Goal: Task Accomplishment & Management: Use online tool/utility

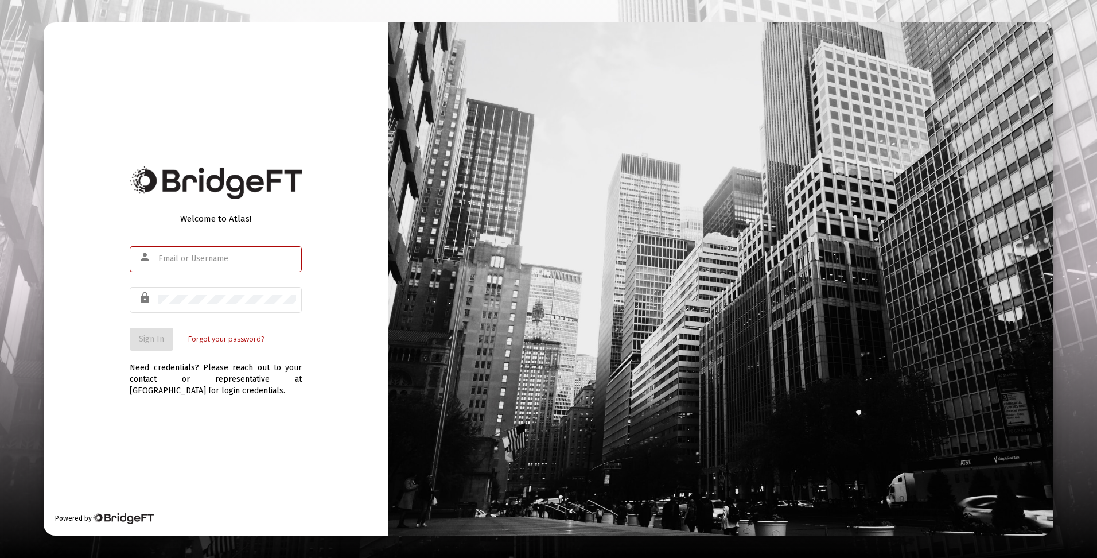
drag, startPoint x: 254, startPoint y: 262, endPoint x: 254, endPoint y: 268, distance: 6.3
click at [254, 263] on input "text" at bounding box center [227, 258] width 138 height 9
click at [206, 257] on input "text" at bounding box center [227, 258] width 138 height 9
click at [199, 256] on input "text" at bounding box center [227, 258] width 138 height 9
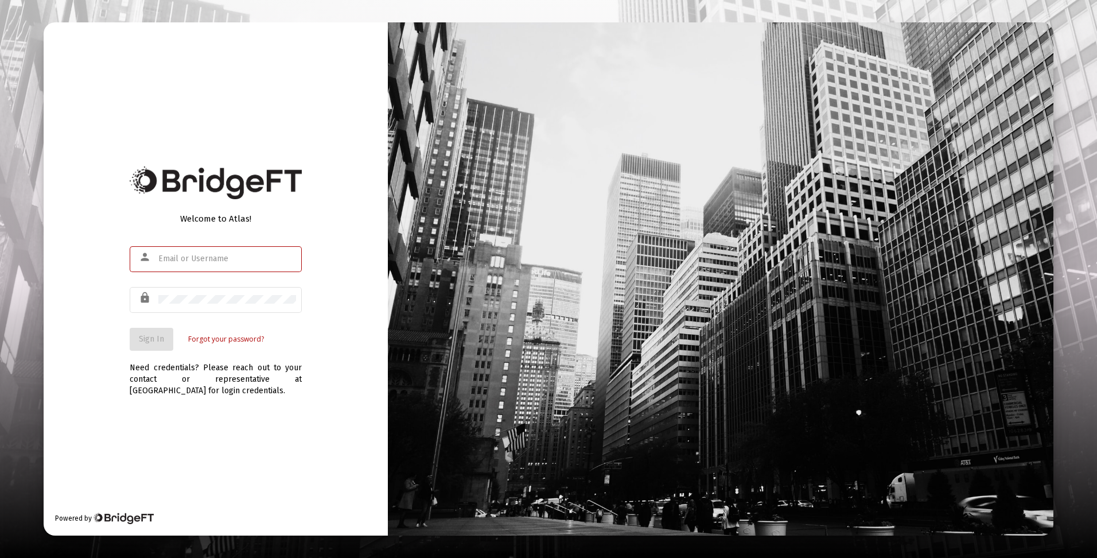
click at [160, 258] on input "text" at bounding box center [227, 258] width 138 height 9
type input "[EMAIL_ADDRESS][DOMAIN_NAME]"
click at [228, 337] on link "Forgot your password?" at bounding box center [226, 338] width 76 height 11
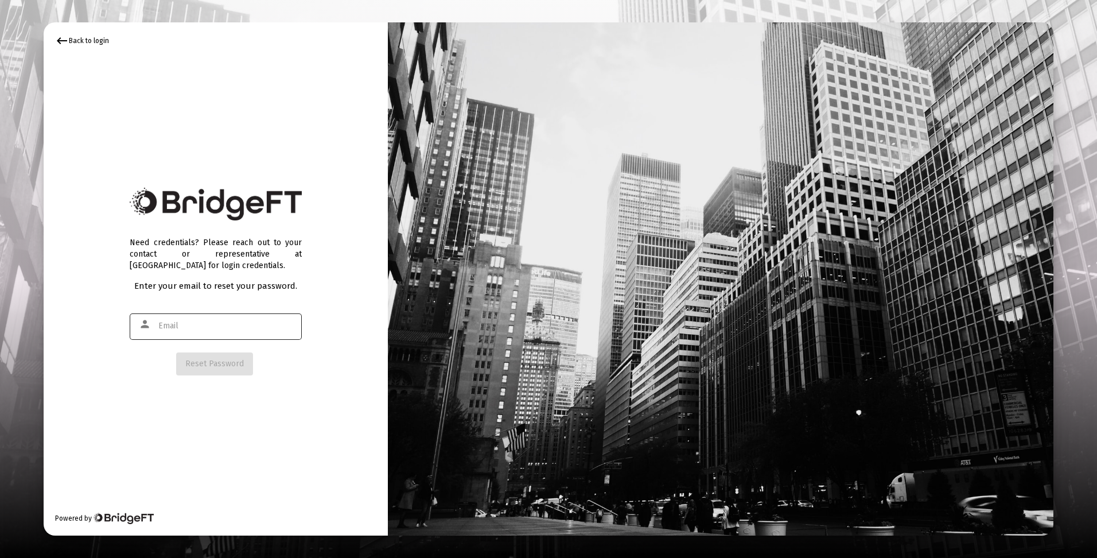
click at [224, 328] on input "text" at bounding box center [227, 325] width 138 height 9
type input "[EMAIL_ADDRESS][DOMAIN_NAME]"
click at [211, 365] on span "Reset Password" at bounding box center [214, 364] width 59 height 10
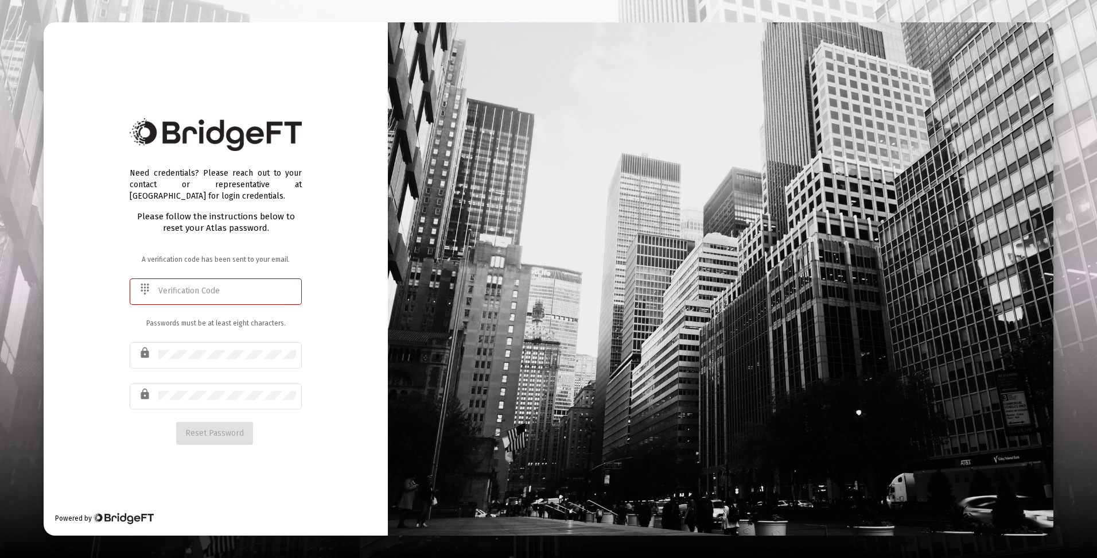
click at [186, 291] on input "text" at bounding box center [227, 290] width 138 height 9
type input "494046"
click at [205, 362] on div at bounding box center [227, 354] width 138 height 28
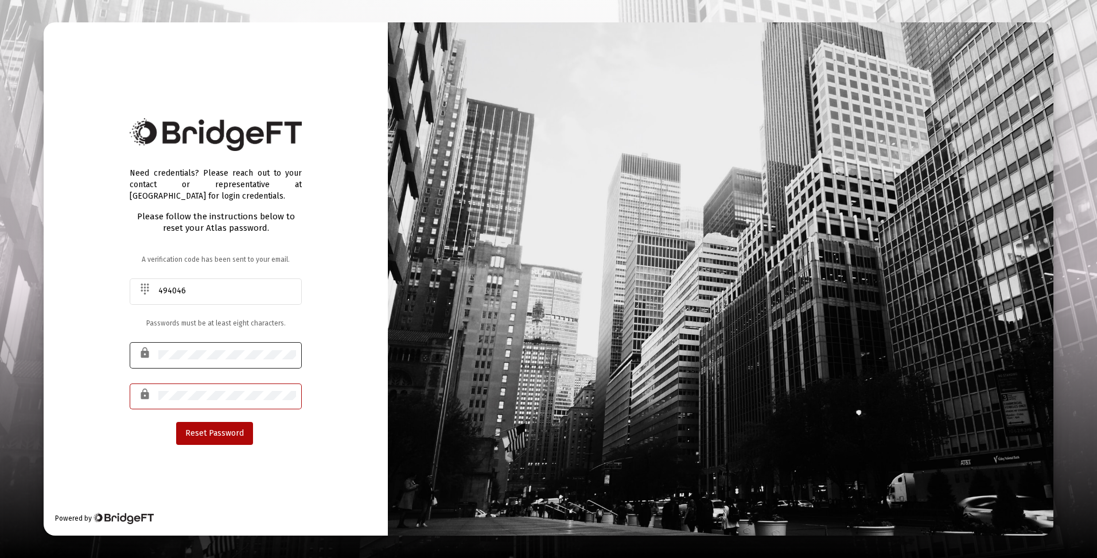
click at [289, 360] on div at bounding box center [227, 354] width 138 height 28
click at [222, 433] on span "Reset Password" at bounding box center [214, 433] width 59 height 10
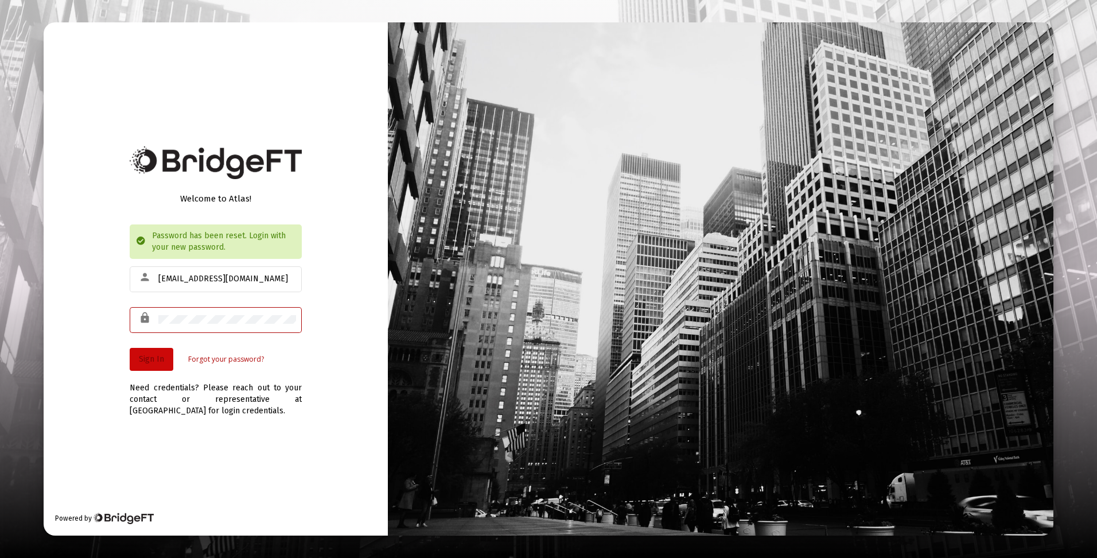
click at [150, 359] on span "Sign In" at bounding box center [151, 359] width 25 height 10
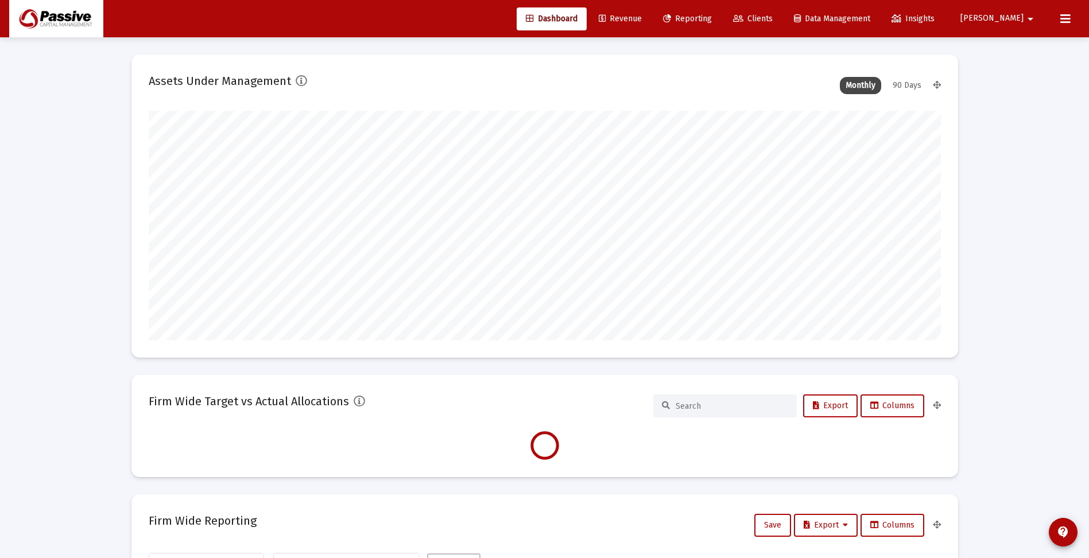
scroll to position [230, 426]
type input "[DATE]"
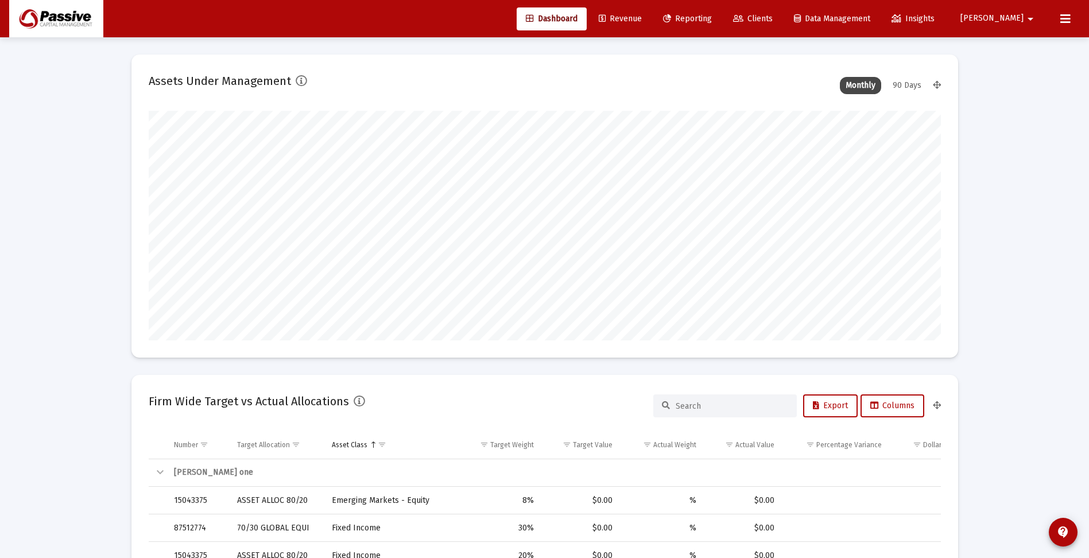
click at [712, 21] on span "Reporting" at bounding box center [687, 19] width 49 height 10
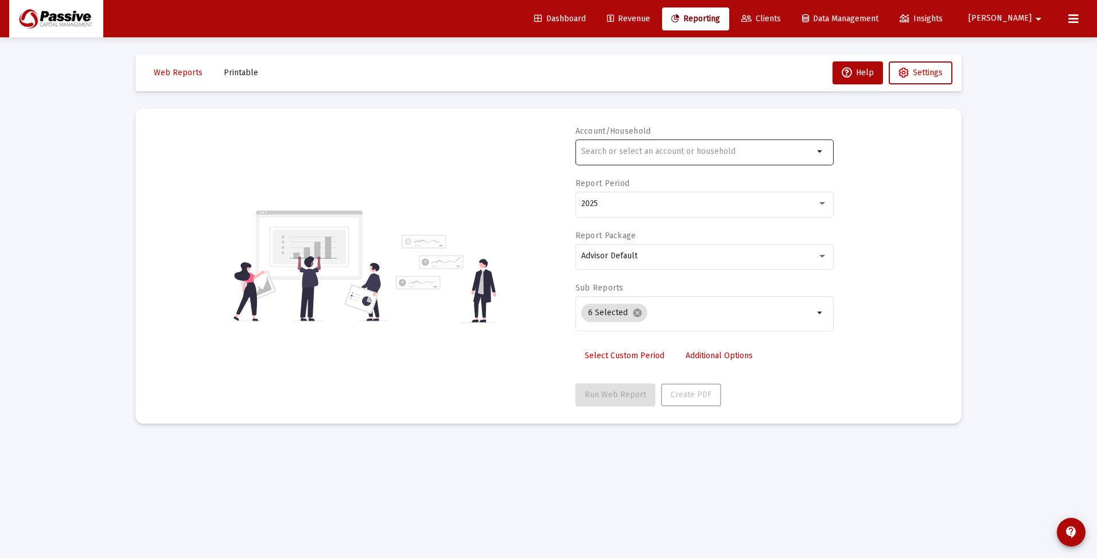
click at [697, 150] on input "text" at bounding box center [697, 151] width 232 height 9
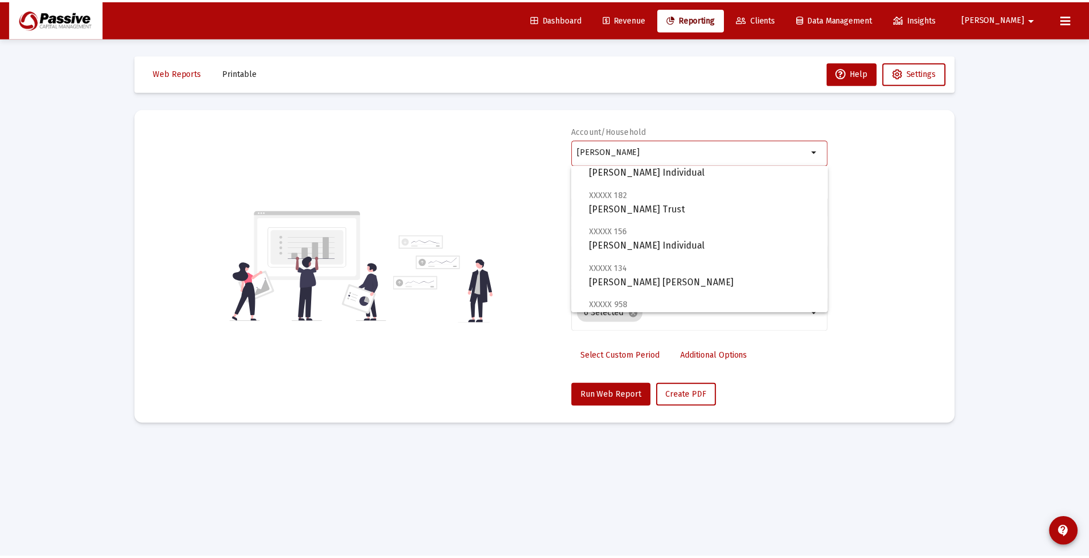
scroll to position [172, 0]
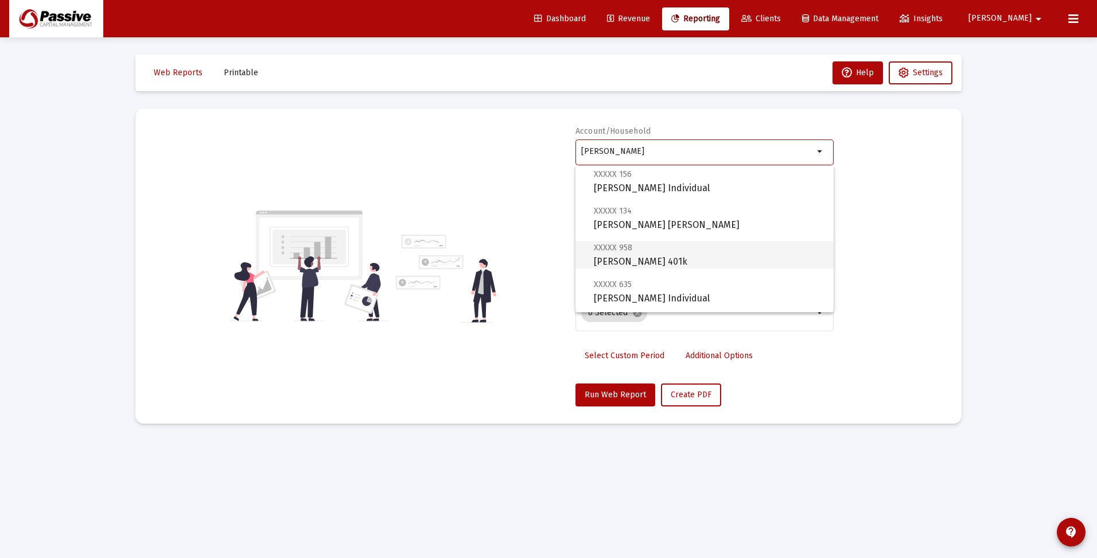
click at [706, 263] on span "XXXXX 958 [PERSON_NAME] 401k" at bounding box center [709, 254] width 231 height 28
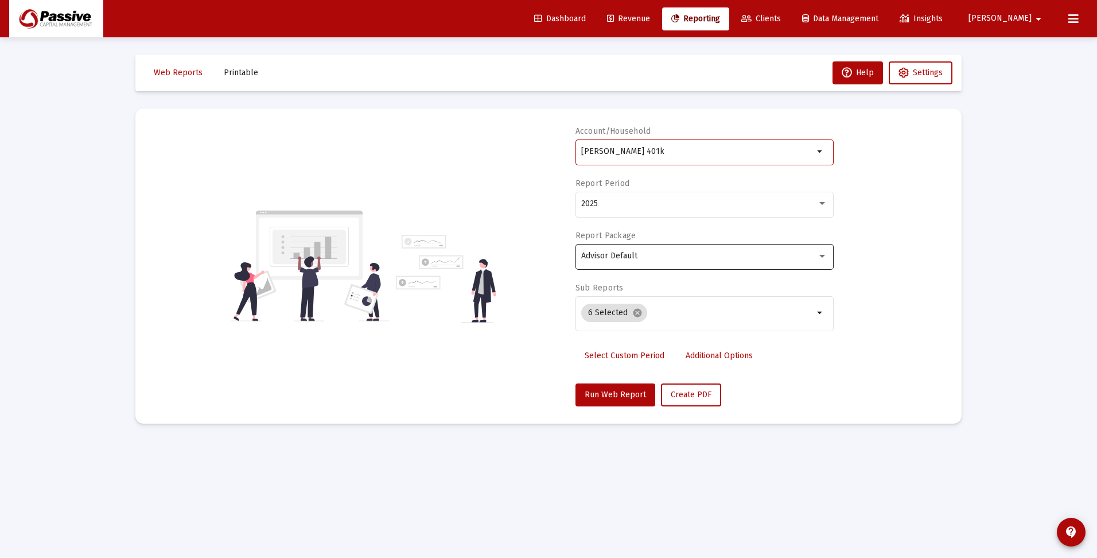
click at [606, 260] on span "Advisor Default" at bounding box center [609, 256] width 56 height 10
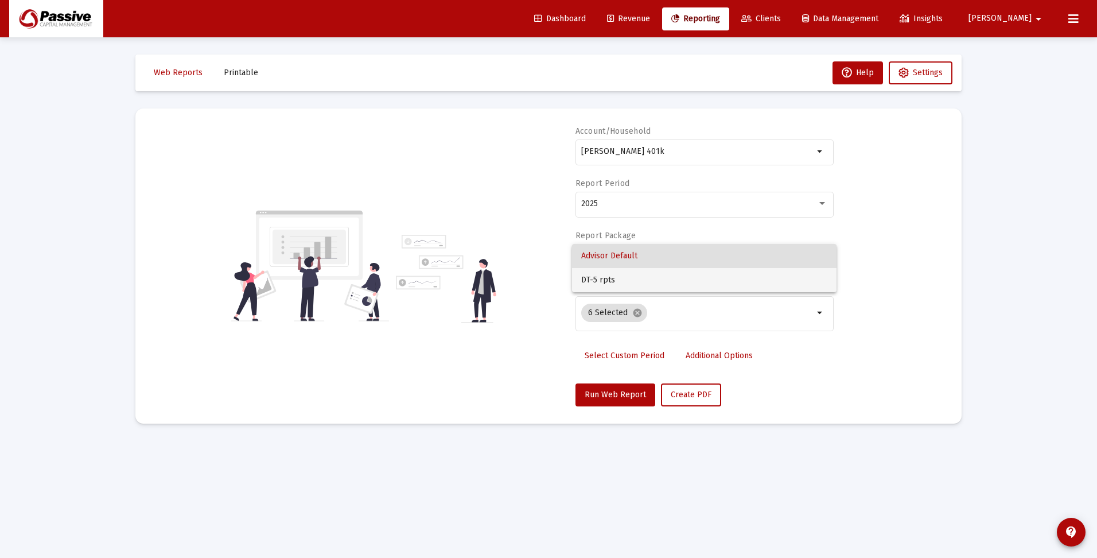
click at [605, 277] on span "DT-5 rpts" at bounding box center [704, 280] width 246 height 24
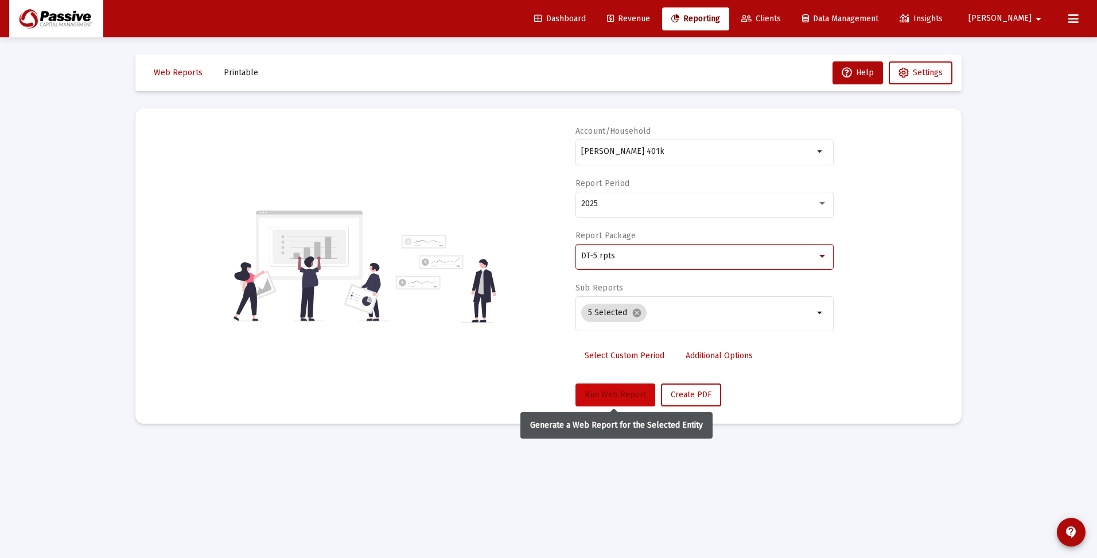
click at [615, 394] on span "Run Web Report" at bounding box center [615, 395] width 61 height 10
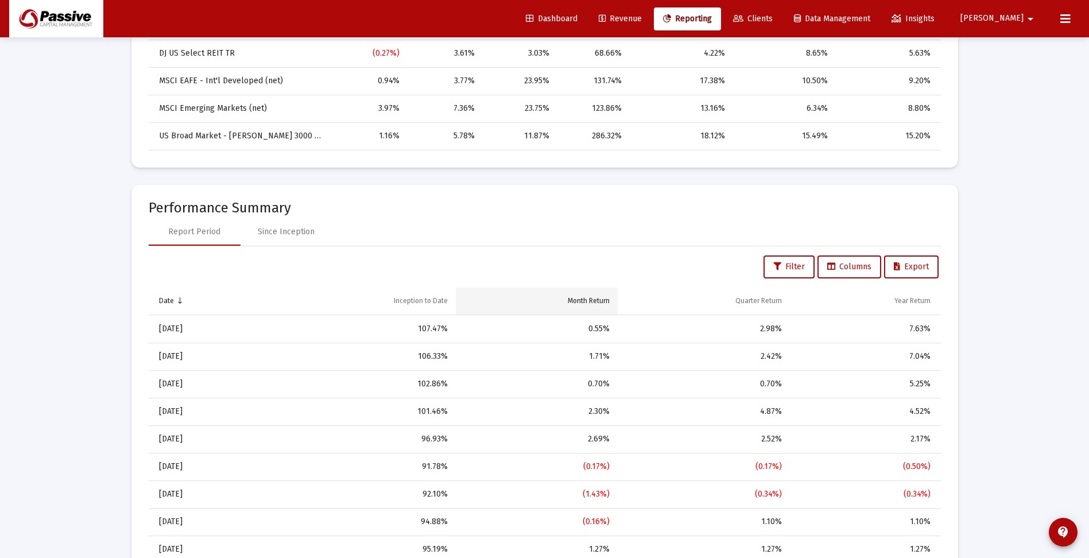
scroll to position [689, 0]
click at [293, 228] on div "Since Inception" at bounding box center [286, 229] width 57 height 11
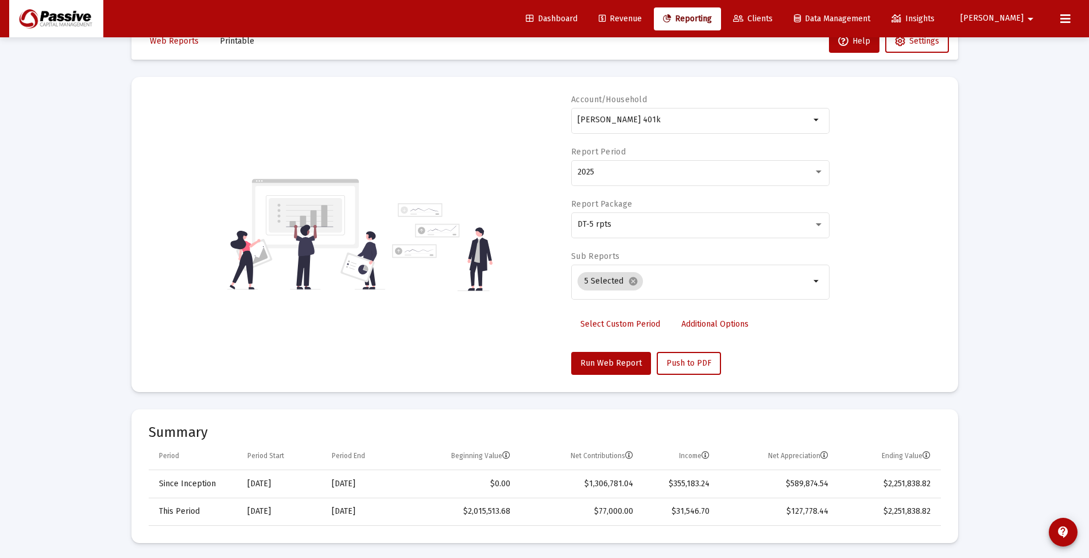
scroll to position [0, 0]
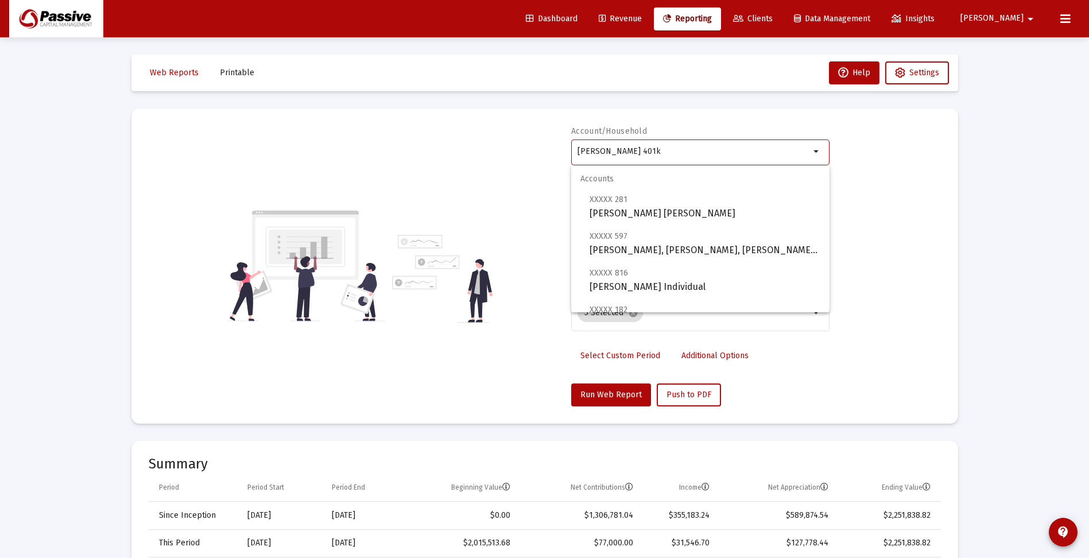
click at [663, 149] on input "[PERSON_NAME] 401k" at bounding box center [693, 151] width 232 height 9
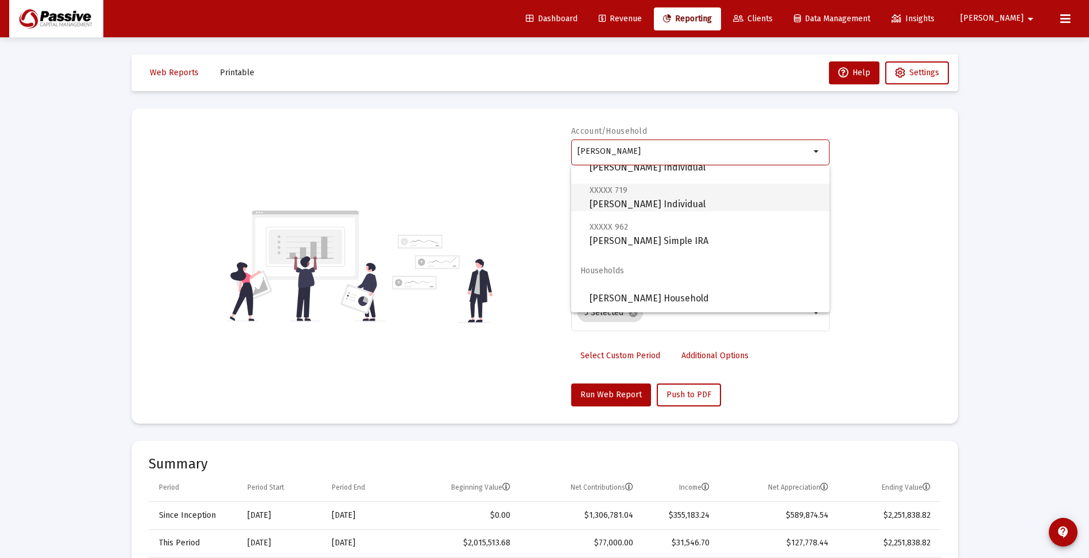
scroll to position [172, 0]
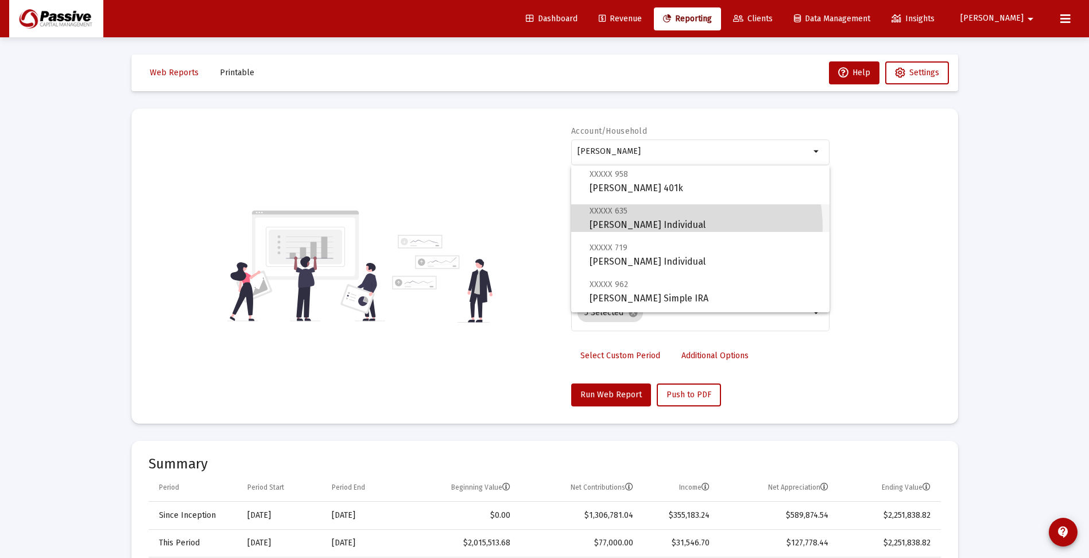
click at [683, 226] on span "XXXXX 635 [PERSON_NAME] Individual" at bounding box center [704, 218] width 231 height 28
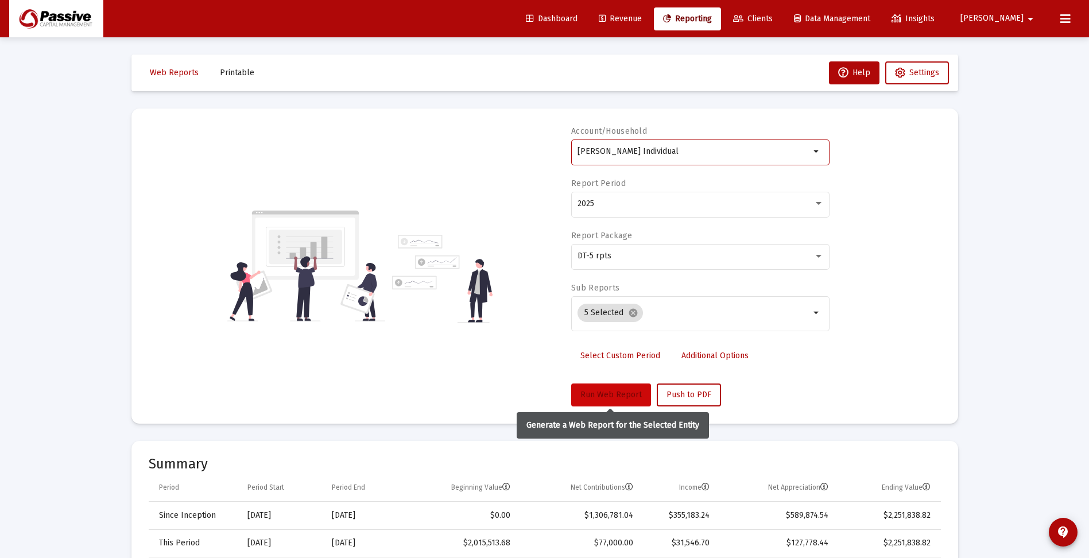
click at [613, 394] on span "Run Web Report" at bounding box center [610, 395] width 61 height 10
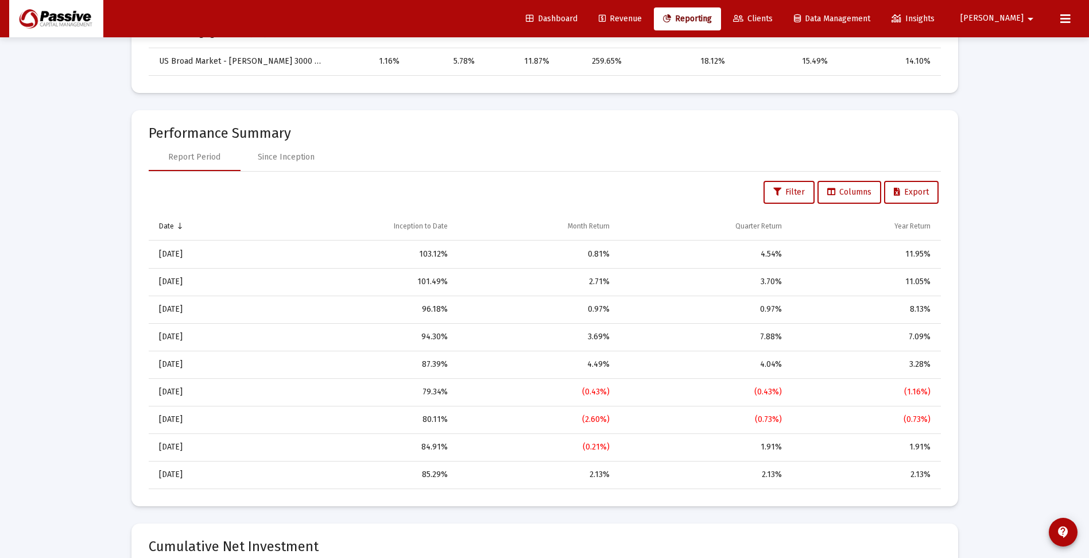
scroll to position [803, 0]
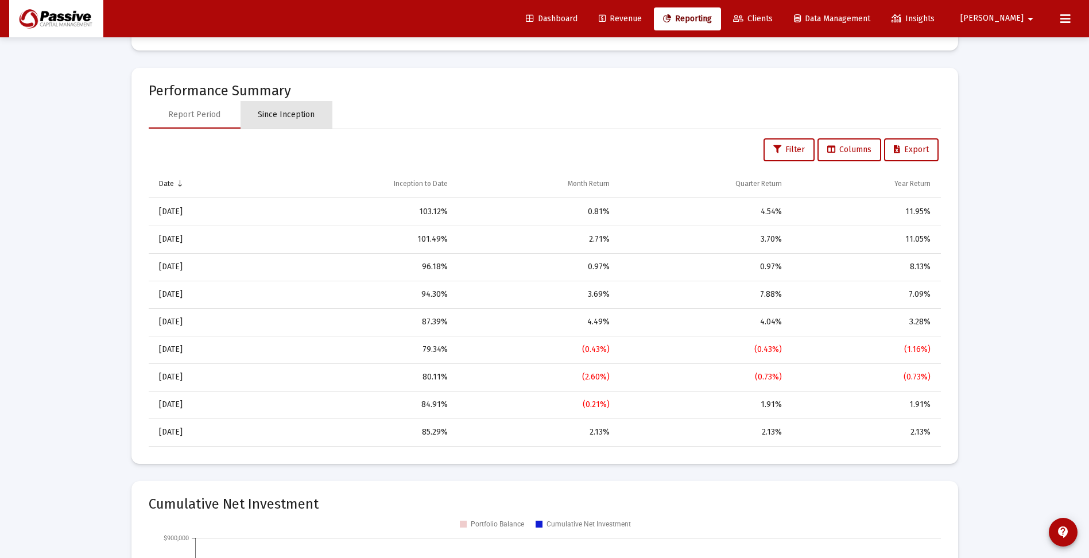
click at [289, 114] on div "Since Inception" at bounding box center [286, 114] width 57 height 11
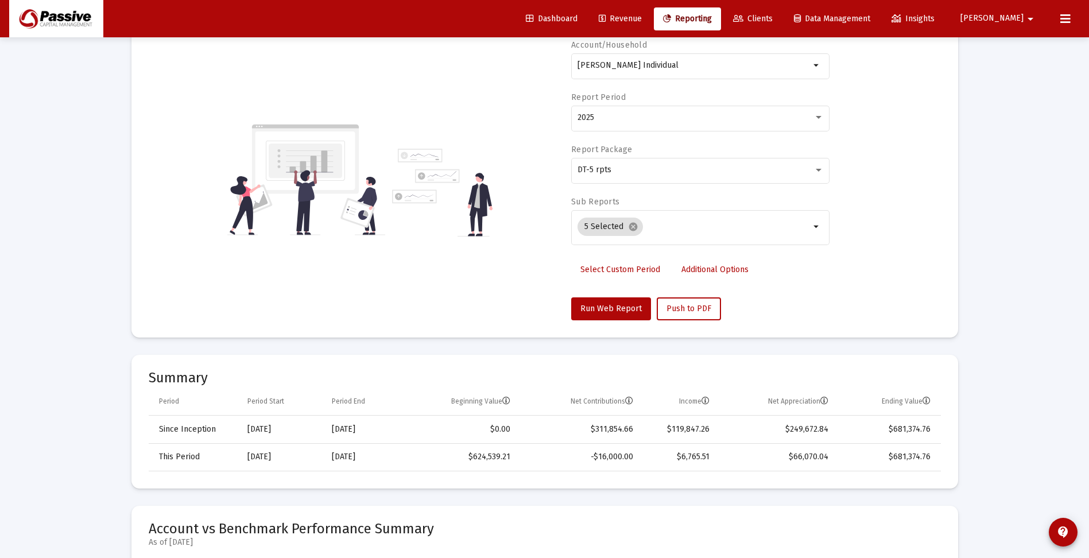
scroll to position [20, 0]
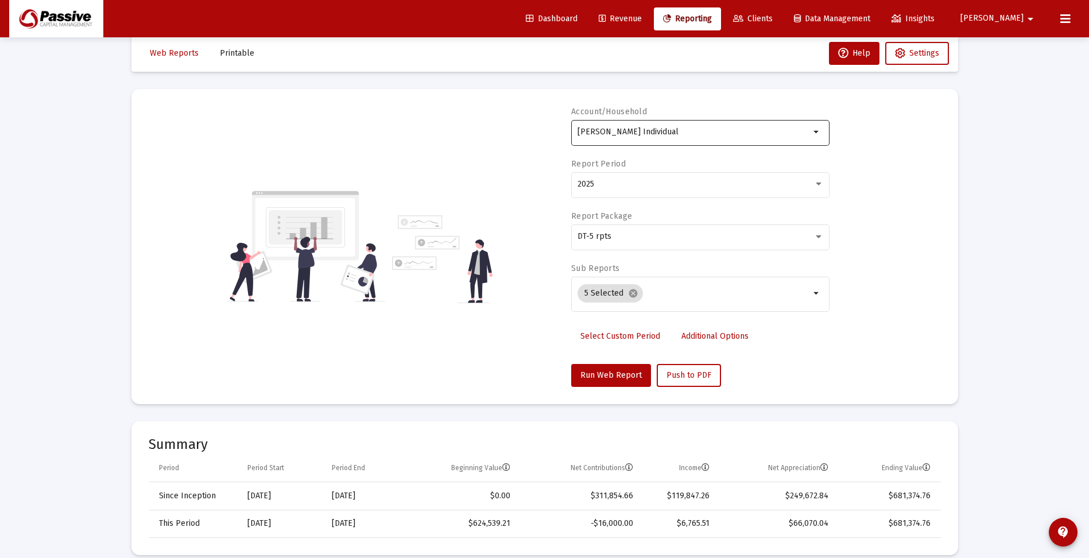
click at [823, 131] on div "[PERSON_NAME] Individual arrow_drop_down" at bounding box center [700, 132] width 258 height 28
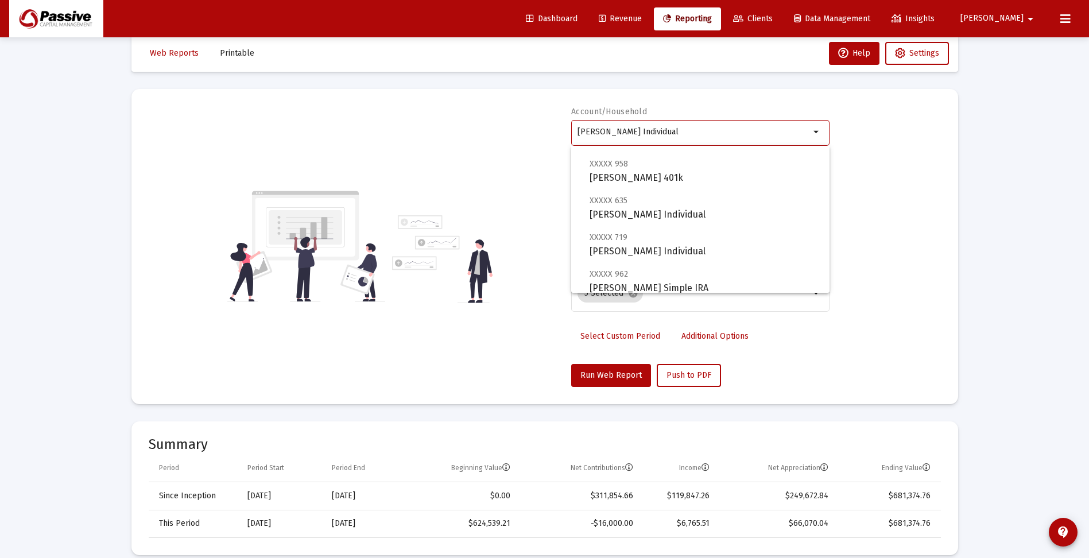
scroll to position [172, 0]
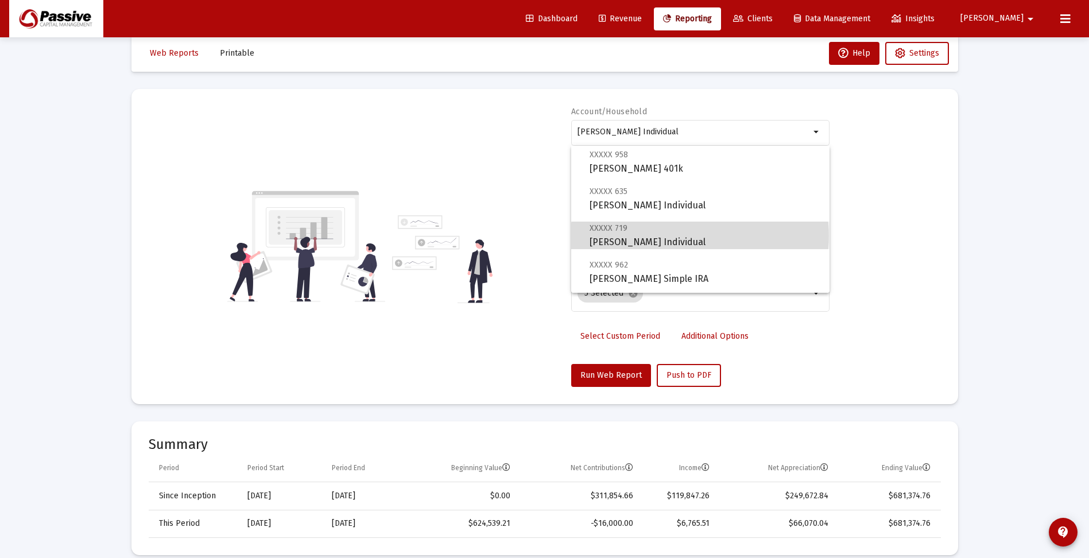
click at [700, 236] on span "XXXXX 719 [PERSON_NAME] Individual" at bounding box center [704, 235] width 231 height 28
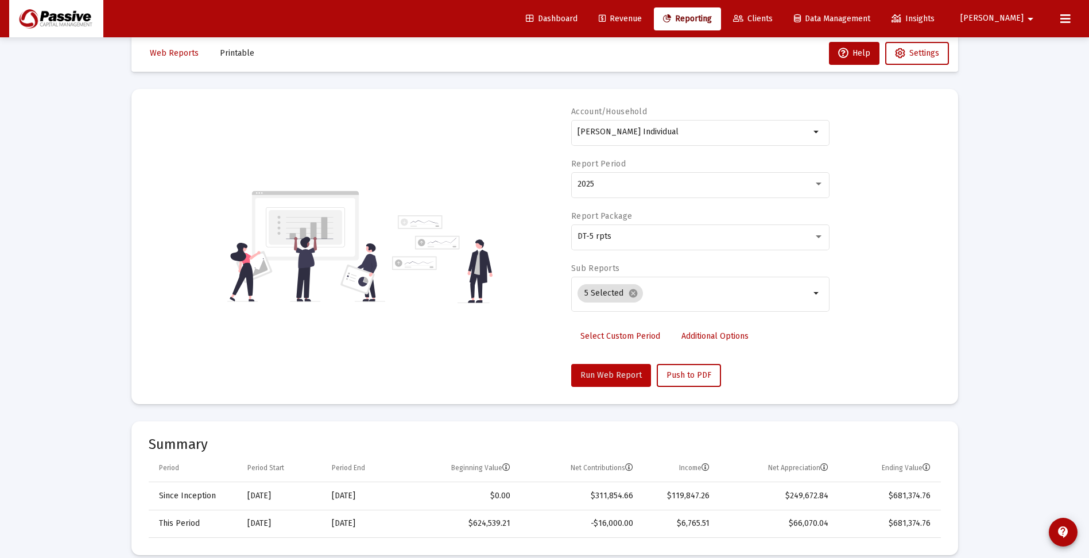
click at [632, 372] on span "Run Web Report" at bounding box center [610, 375] width 61 height 10
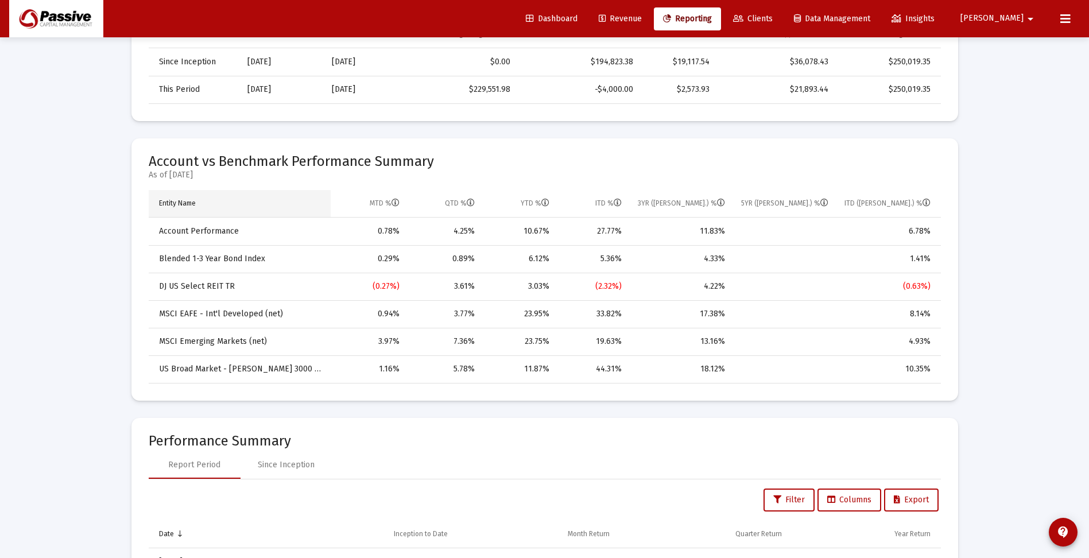
scroll to position [516, 0]
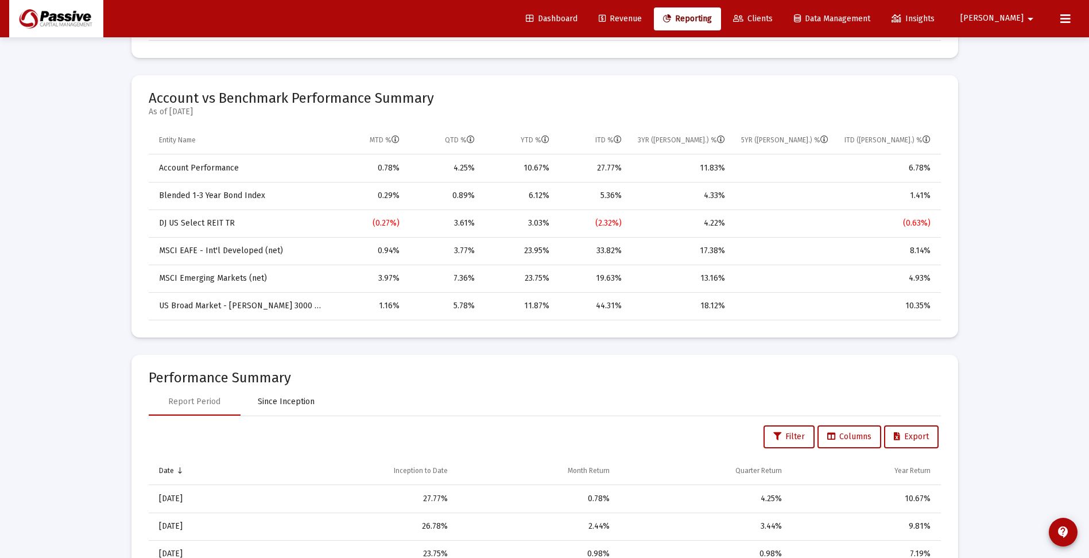
click at [271, 401] on div "Since Inception" at bounding box center [286, 401] width 57 height 11
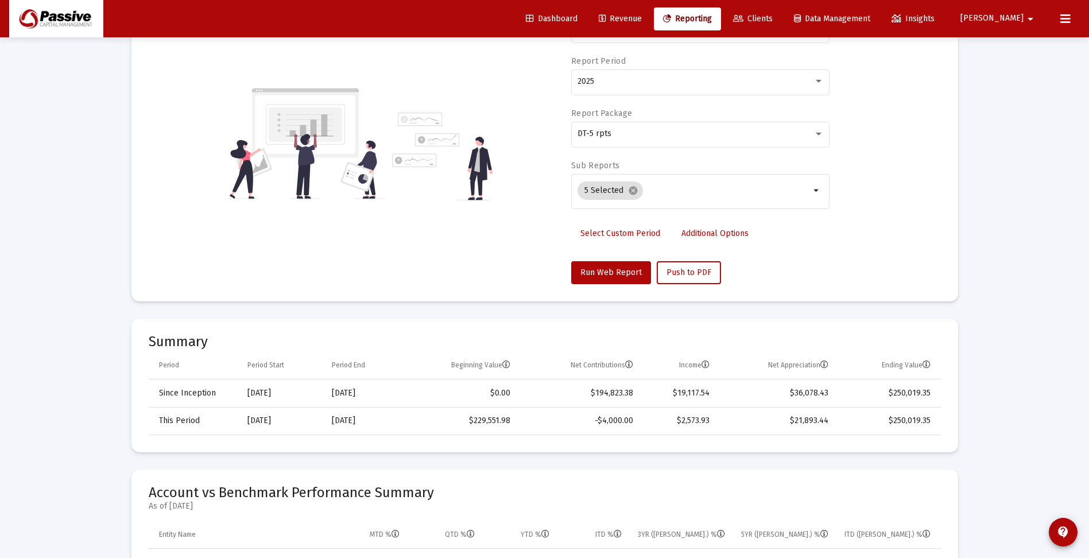
scroll to position [0, 0]
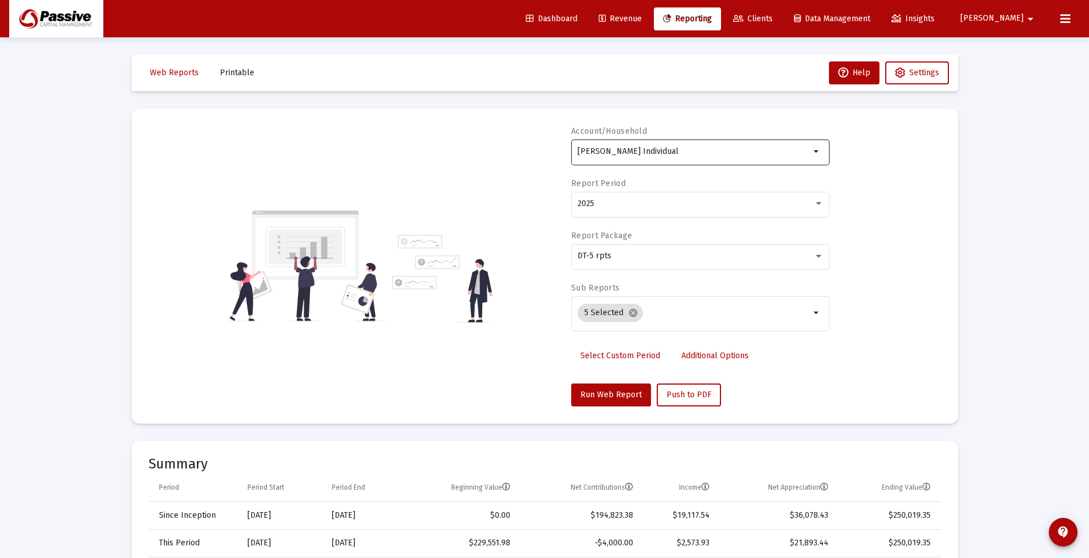
click at [816, 153] on mat-icon "arrow_drop_down" at bounding box center [817, 152] width 14 height 14
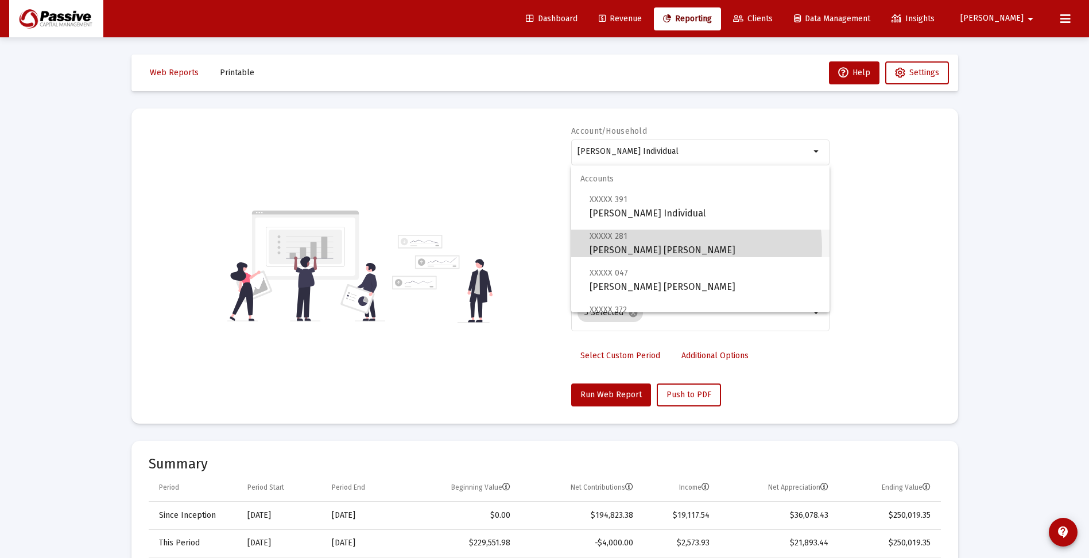
click at [673, 247] on span "XXXXX 281 [PERSON_NAME] [PERSON_NAME]" at bounding box center [704, 243] width 231 height 28
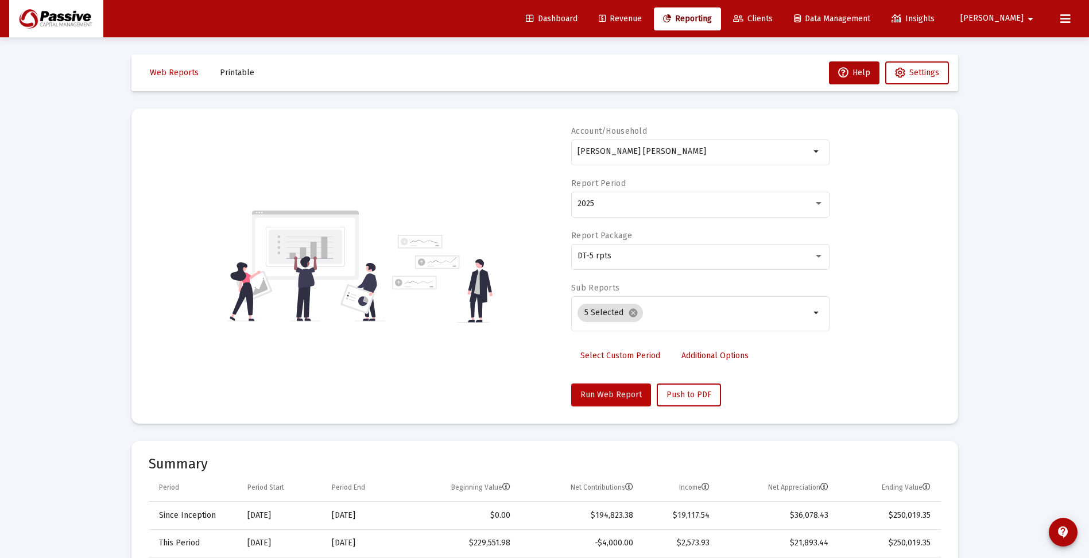
click at [613, 396] on span "Run Web Report" at bounding box center [610, 395] width 61 height 10
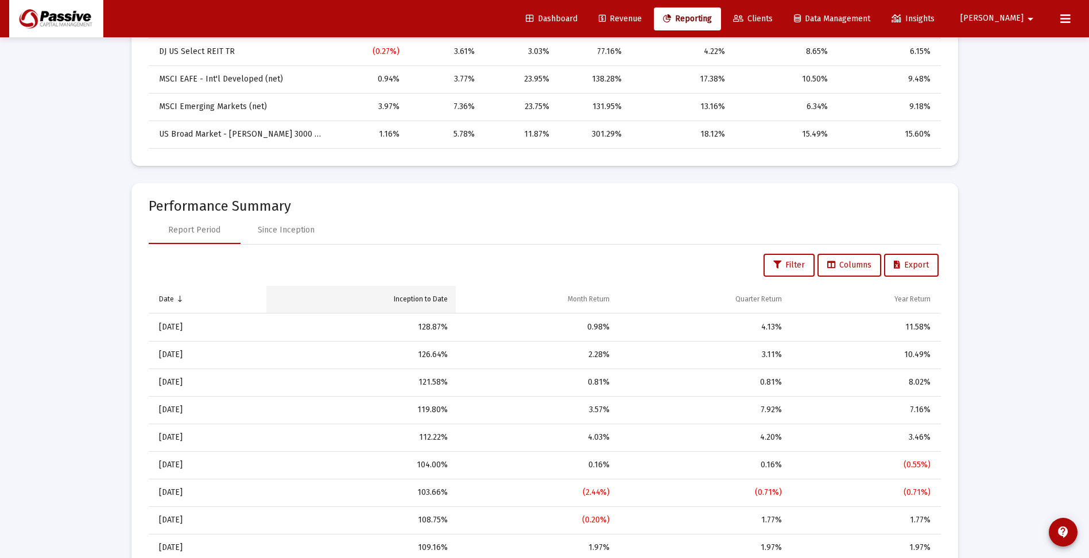
scroll to position [689, 0]
click at [305, 227] on div "Since Inception" at bounding box center [286, 229] width 57 height 11
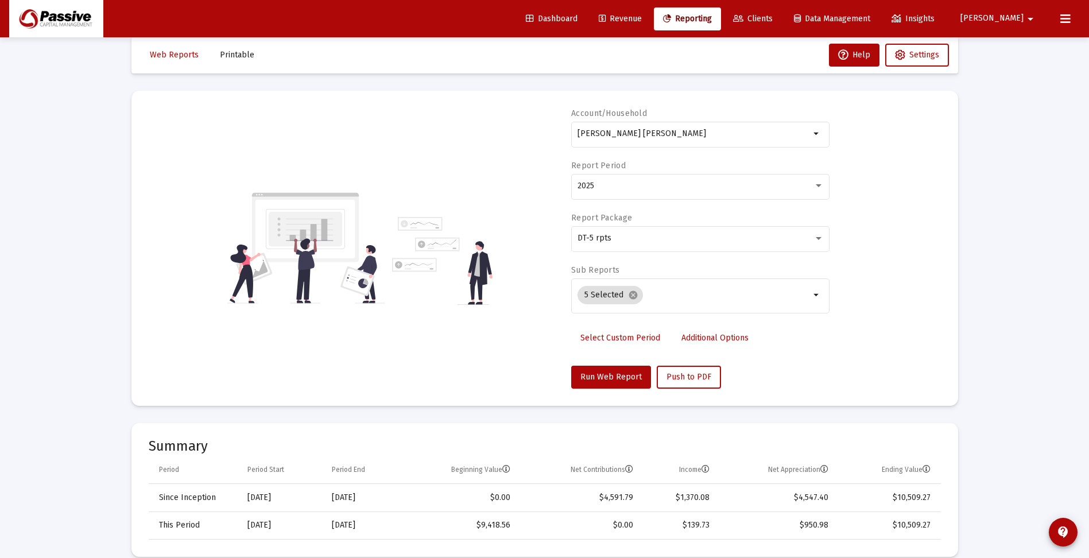
scroll to position [15, 0]
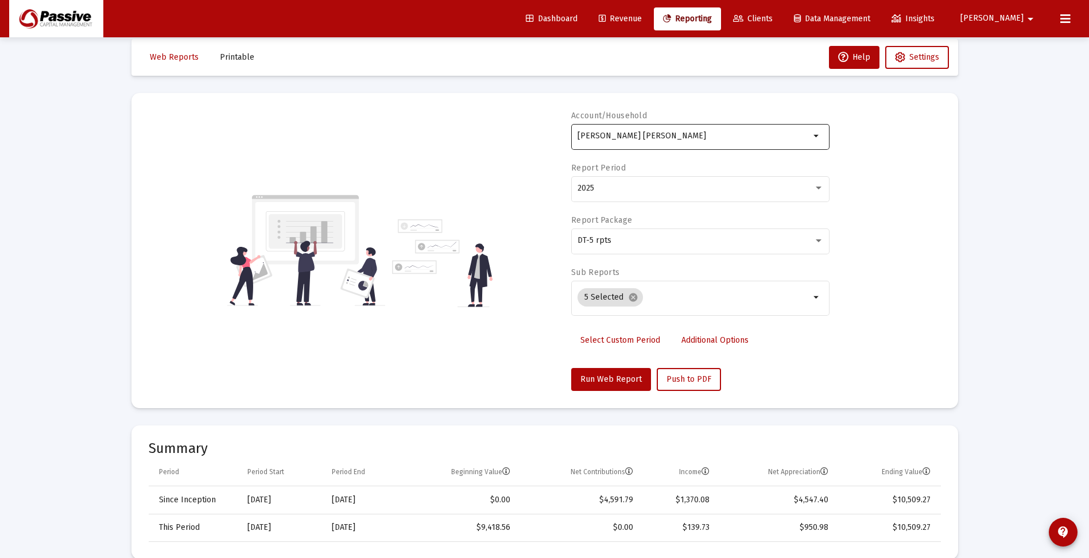
click at [679, 133] on input "[PERSON_NAME] [PERSON_NAME]" at bounding box center [693, 135] width 232 height 9
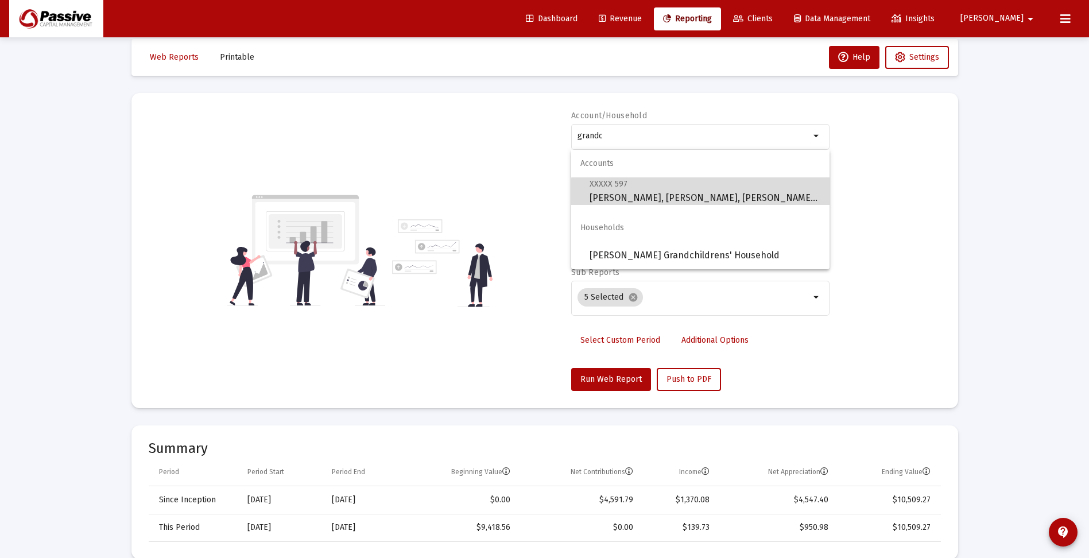
click at [735, 198] on span "XXXXX 597 [PERSON_NAME], [PERSON_NAME], [PERSON_NAME] Grandchildren's Trust" at bounding box center [704, 191] width 231 height 28
type input "[PERSON_NAME], [PERSON_NAME], [PERSON_NAME] Grandchildren's Trust"
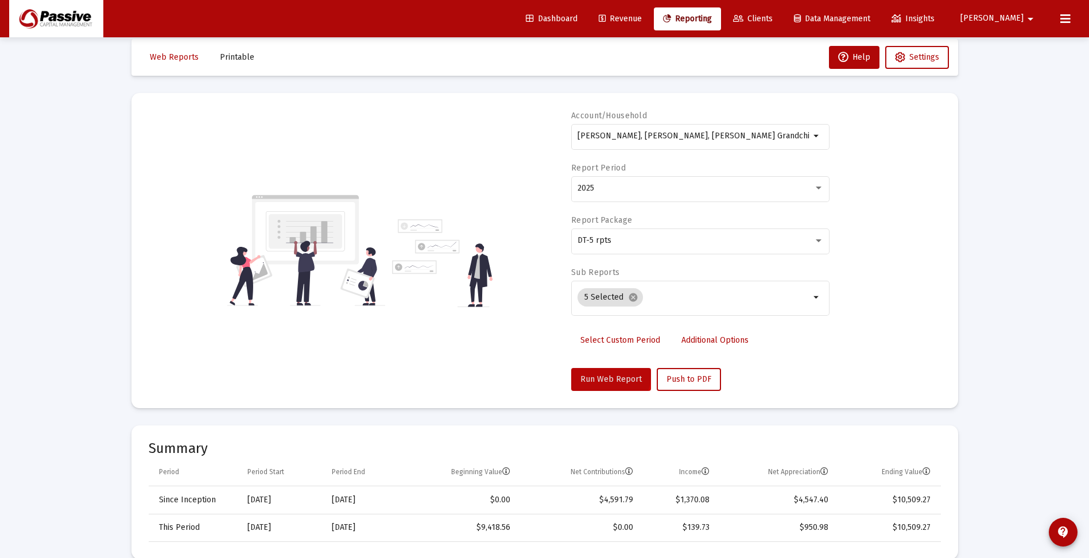
click at [608, 375] on span "Run Web Report" at bounding box center [610, 379] width 61 height 10
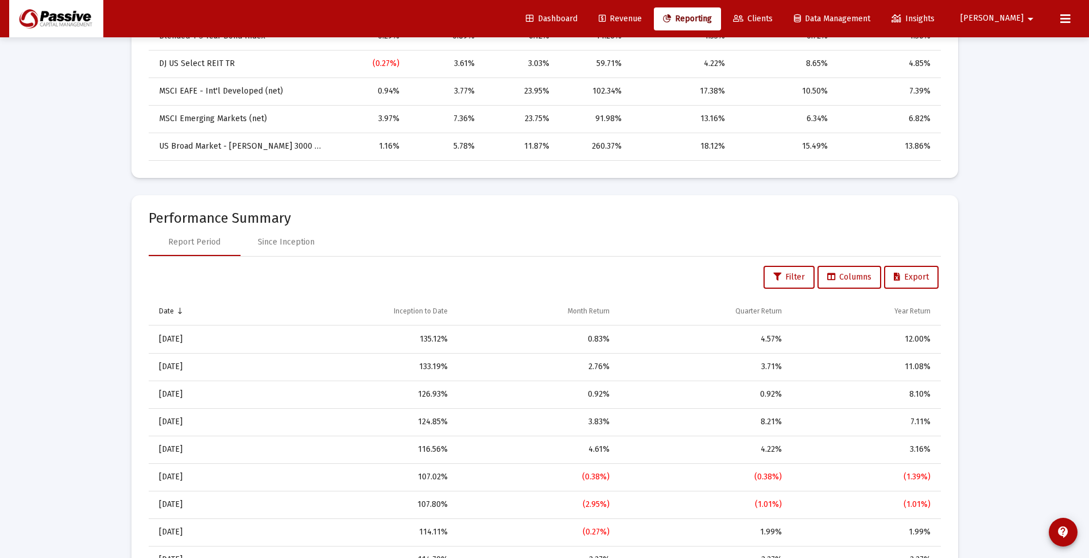
scroll to position [689, 0]
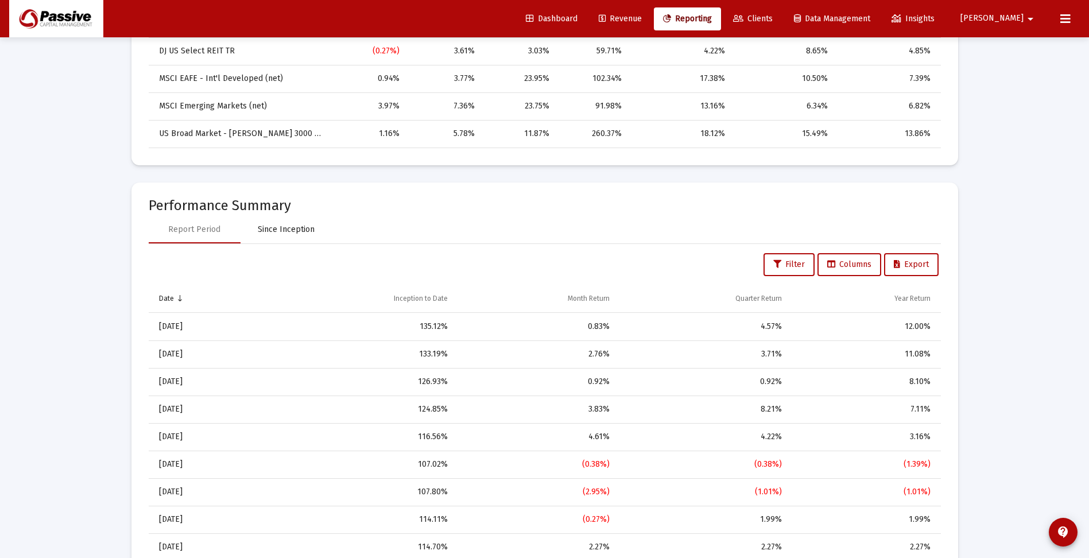
click at [298, 227] on div "Since Inception" at bounding box center [286, 229] width 57 height 11
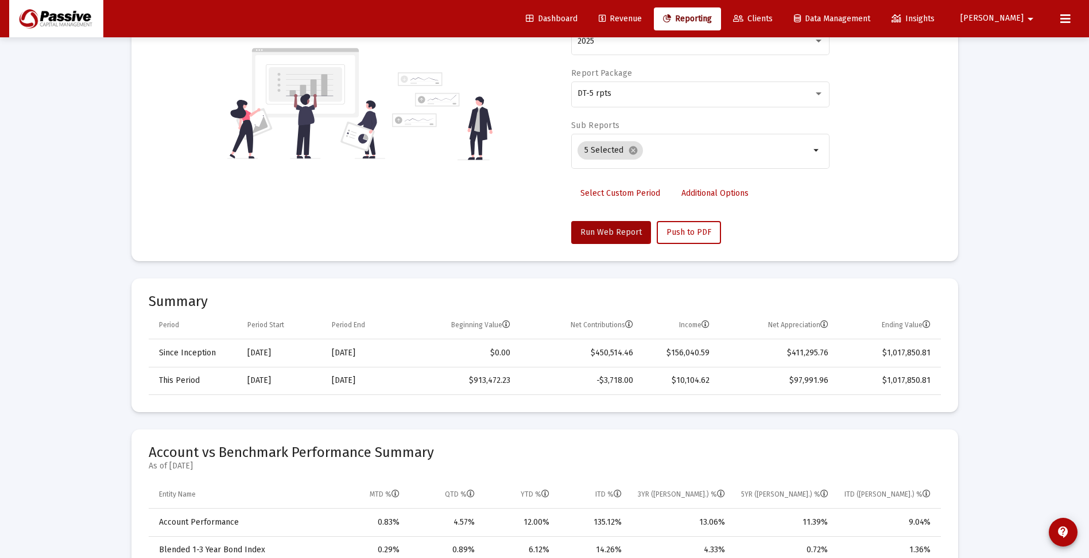
scroll to position [0, 0]
